Goal: Find contact information: Find contact information

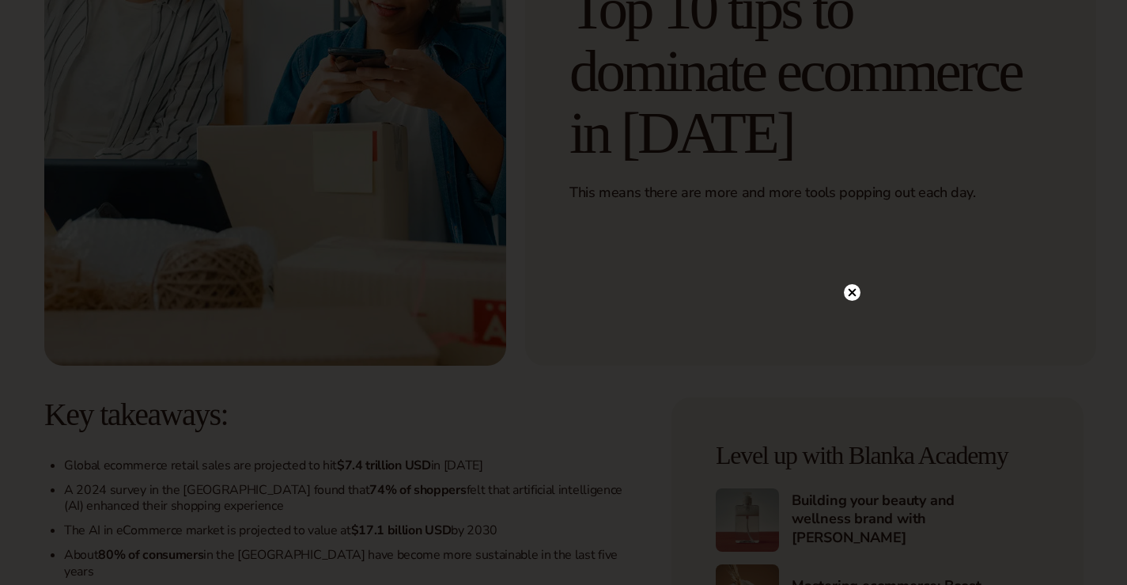
scroll to position [633, 0]
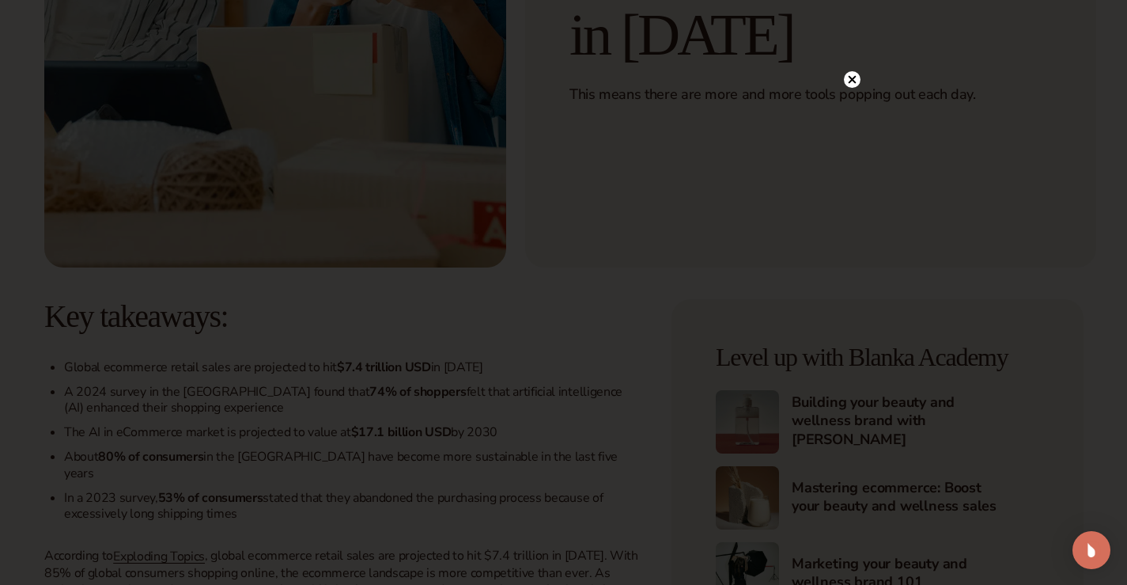
click at [857, 75] on circle at bounding box center [852, 79] width 17 height 17
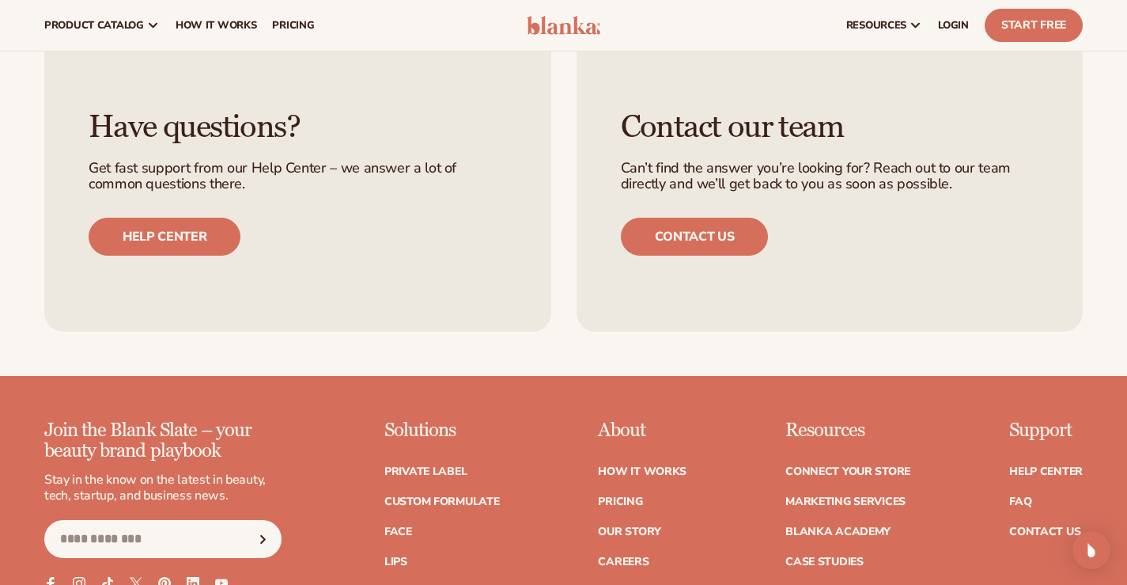
scroll to position [6328, 0]
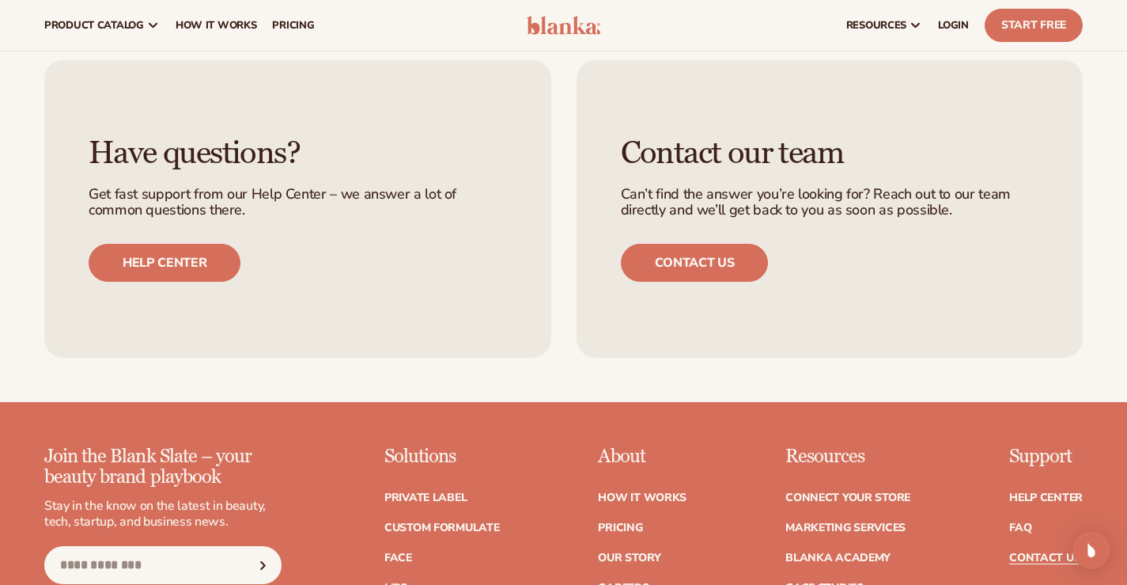
click at [1066, 552] on link "Contact Us" at bounding box center [1044, 557] width 71 height 11
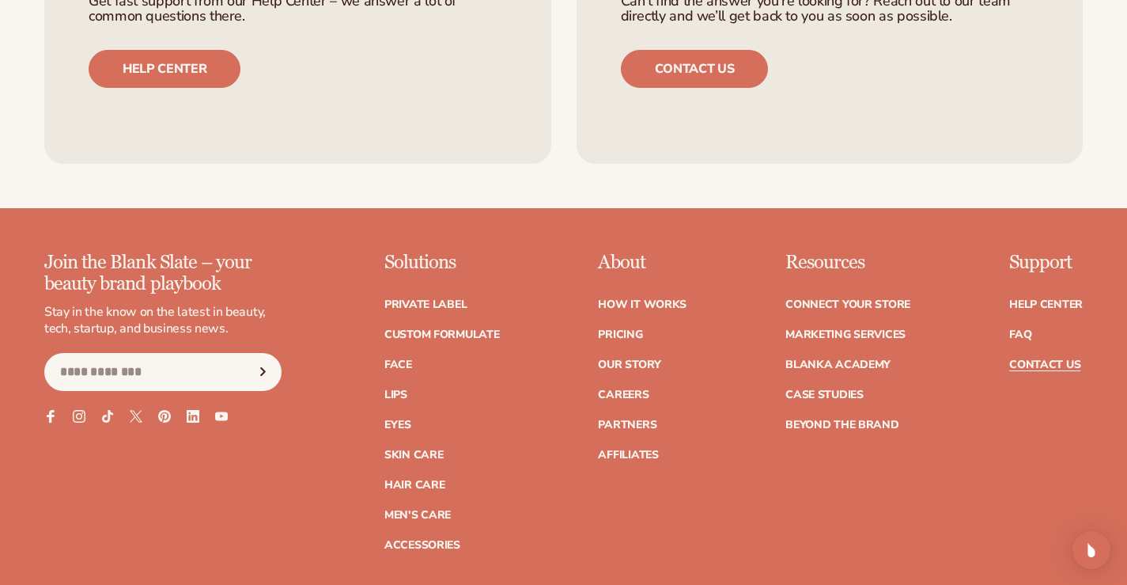
scroll to position [1548, 0]
